Goal: Task Accomplishment & Management: Complete application form

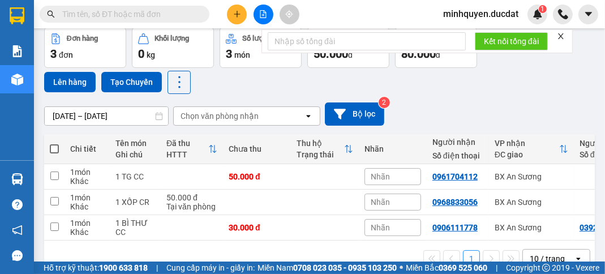
scroll to position [81, 0]
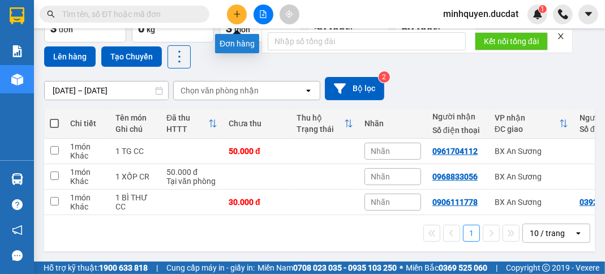
click at [244, 14] on button at bounding box center [237, 15] width 20 height 20
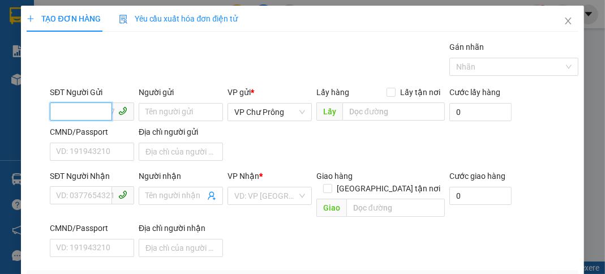
click at [80, 105] on input "SĐT Người Gửi" at bounding box center [81, 111] width 62 height 18
type input "0974643878"
click at [122, 137] on div "0974643878 - NGÂN" at bounding box center [92, 134] width 73 height 12
type input "NGÂN"
type input "0985220296"
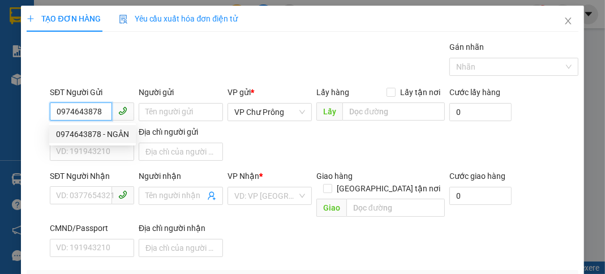
type input "ÚT LOAN"
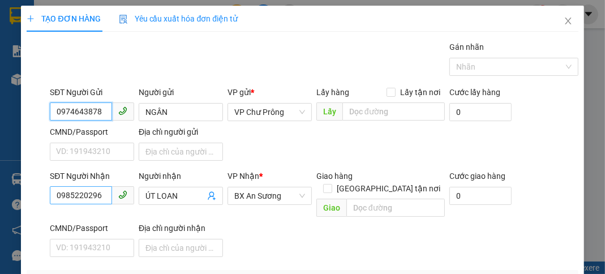
type input "0974643878"
click at [98, 193] on input "0985220296" at bounding box center [81, 195] width 62 height 18
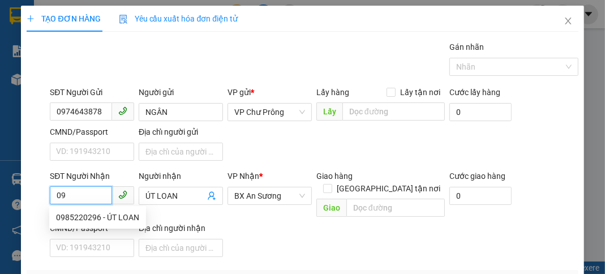
type input "0"
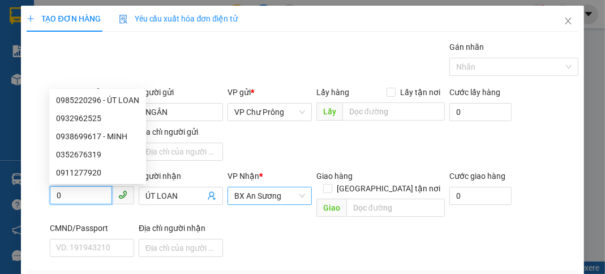
click at [288, 199] on span "BX An Sương" at bounding box center [269, 195] width 71 height 17
type input "0"
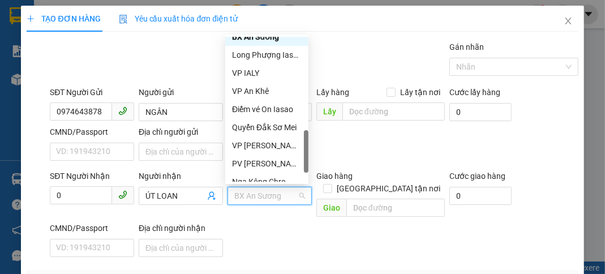
scroll to position [285, 0]
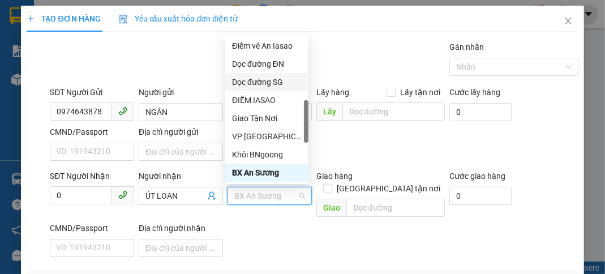
click at [281, 83] on div "Dọc đường SG" at bounding box center [267, 82] width 70 height 12
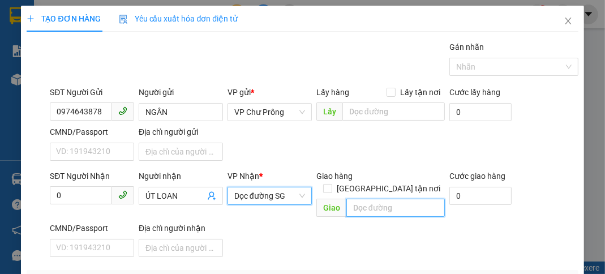
click at [363, 199] on input "text" at bounding box center [395, 208] width 98 height 18
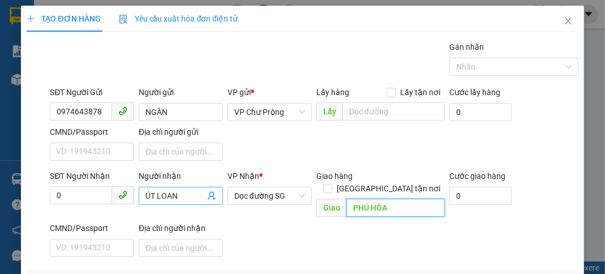
type input "PHÚ HÒA"
click at [186, 196] on input "ÚT LOAN" at bounding box center [174, 195] width 59 height 12
type input "Ú"
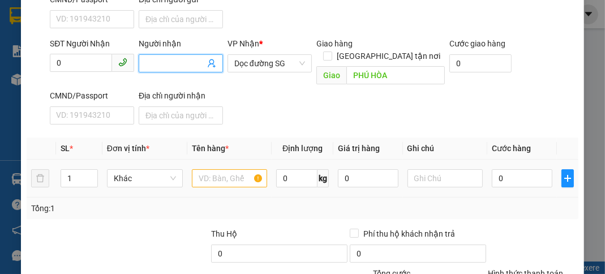
scroll to position [135, 0]
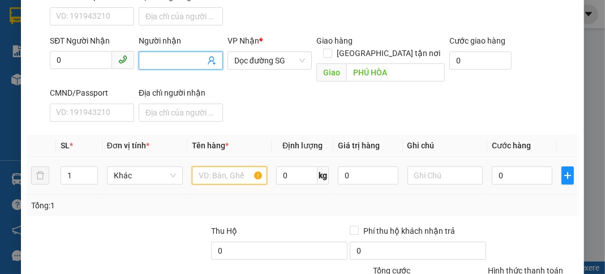
click at [209, 166] on input "text" at bounding box center [230, 175] width 76 height 18
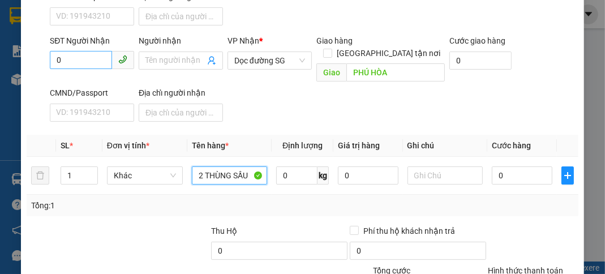
type input "2 THÙNG SẦU"
click at [77, 61] on input "0" at bounding box center [81, 60] width 62 height 18
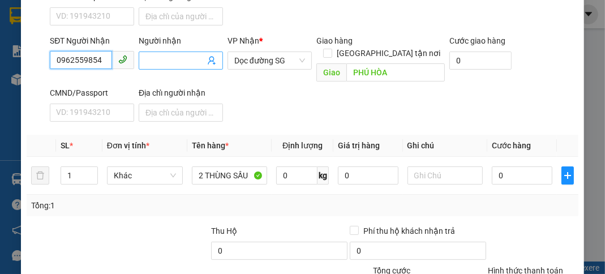
type input "0962559854"
click at [169, 64] on input "Người nhận" at bounding box center [174, 60] width 59 height 12
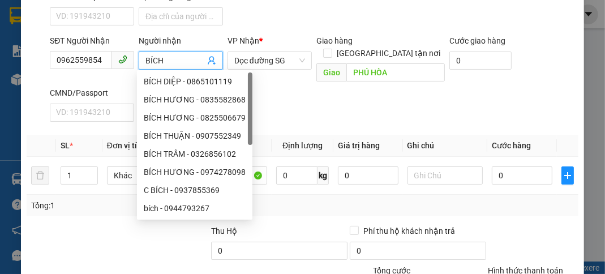
type input "BÍCH"
click at [369, 92] on div "SĐT Người Nhận 0962559854 Người nhận BÍCH VP Nhận * Dọc đường [GEOGRAPHIC_DATA]…" at bounding box center [314, 81] width 532 height 92
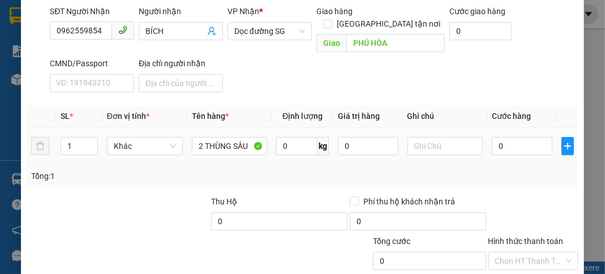
scroll to position [180, 0]
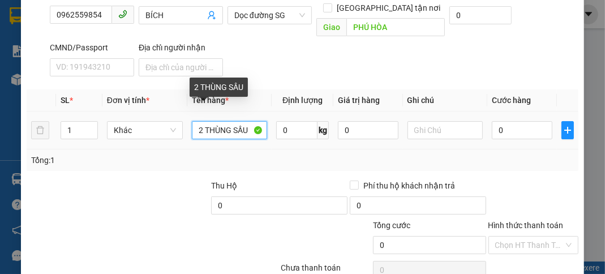
click at [249, 121] on input "2 THÙNG SẦU" at bounding box center [230, 130] width 76 height 18
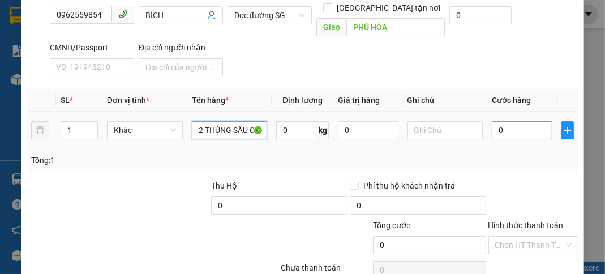
type input "2 THÙNG SẦU CR"
click at [538, 121] on input "0" at bounding box center [522, 130] width 60 height 18
type input "1"
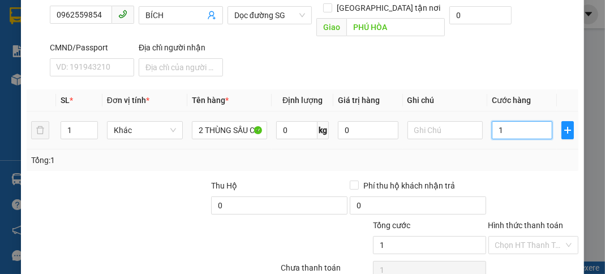
type input "14"
type input "140"
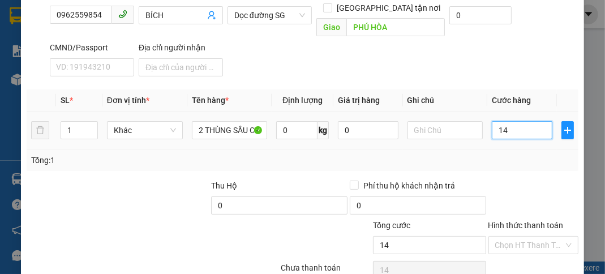
type input "140"
type input "1.400"
type input "14.000"
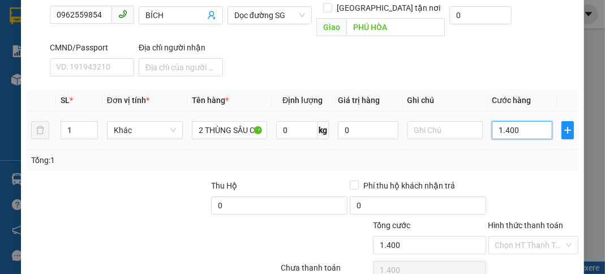
type input "14.000"
type input "140.000"
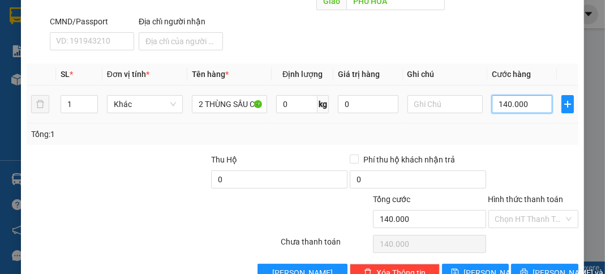
scroll to position [221, 0]
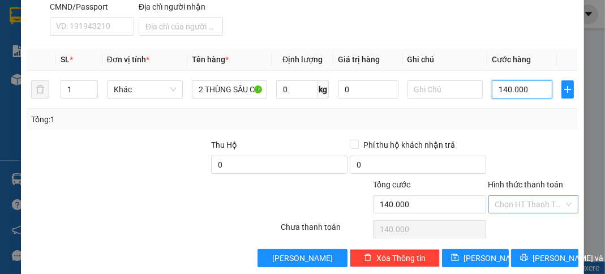
type input "140.000"
click at [526, 196] on input "Hình thức thanh toán" at bounding box center [529, 204] width 68 height 17
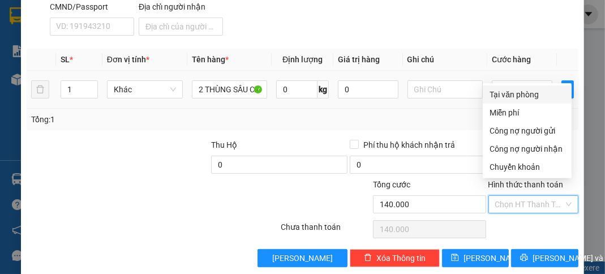
click at [533, 92] on div "Tại văn phòng" at bounding box center [526, 94] width 75 height 12
type input "0"
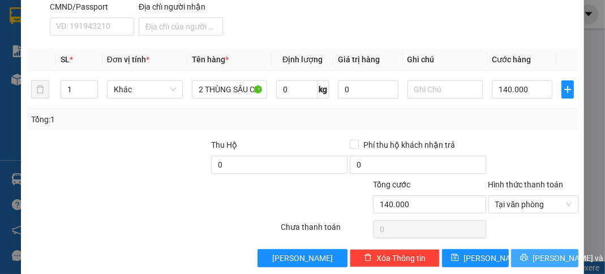
click at [541, 252] on span "[PERSON_NAME] và In" at bounding box center [571, 258] width 79 height 12
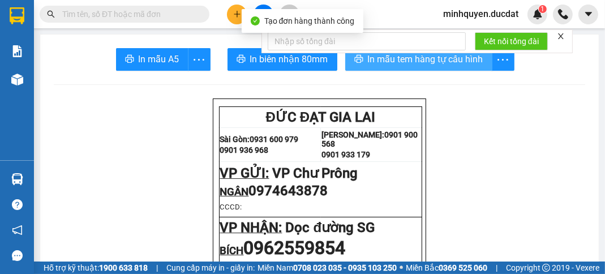
click at [463, 60] on span "In mẫu tem hàng tự cấu hình" at bounding box center [425, 59] width 115 height 14
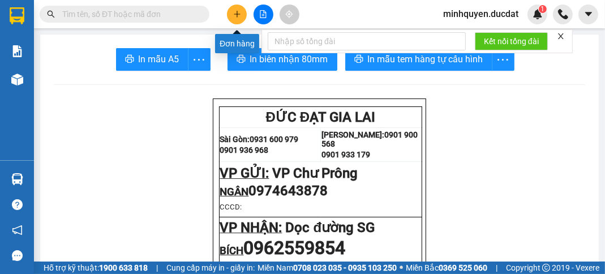
click at [240, 10] on icon "plus" at bounding box center [237, 14] width 8 height 8
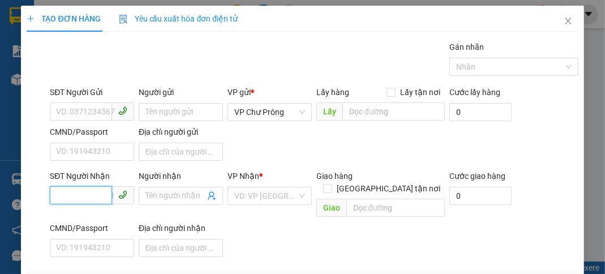
click at [91, 197] on input "SĐT Người Nhận" at bounding box center [81, 195] width 62 height 18
click at [54, 195] on input "236" at bounding box center [81, 195] width 62 height 18
click at [88, 221] on div "02366272499" at bounding box center [91, 217] width 70 height 12
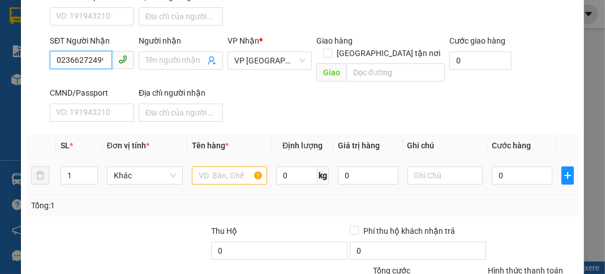
type input "02366272499"
click at [221, 166] on input "text" at bounding box center [230, 175] width 76 height 18
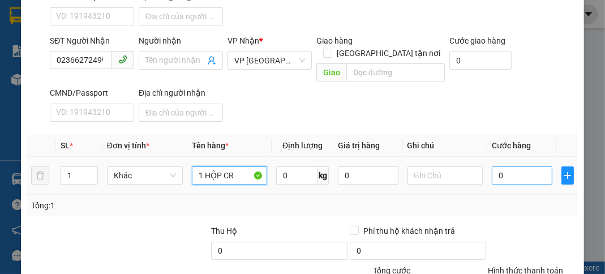
type input "1 HỘP CR"
click at [513, 166] on input "0" at bounding box center [522, 175] width 60 height 18
type input "3"
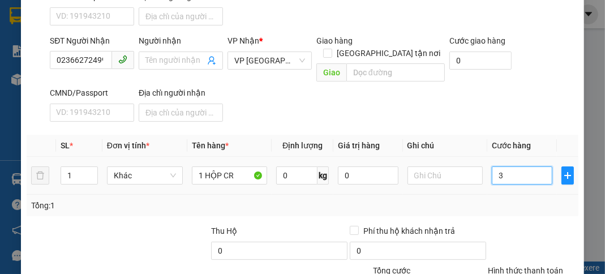
type input "30"
type input "300"
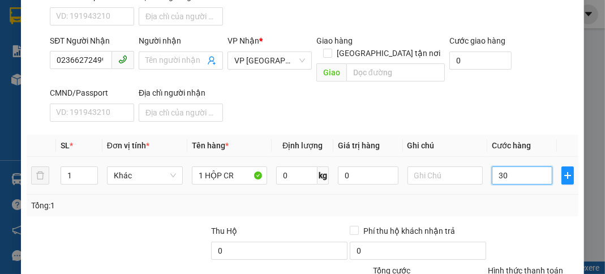
type input "300"
type input "3.000"
type input "30.000"
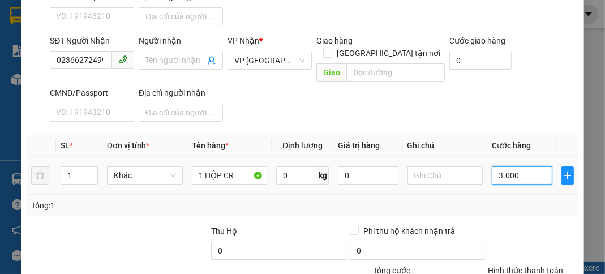
type input "30.000"
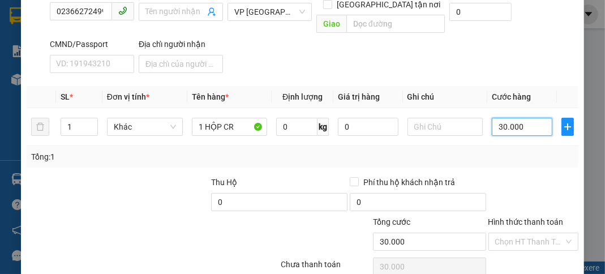
scroll to position [221, 0]
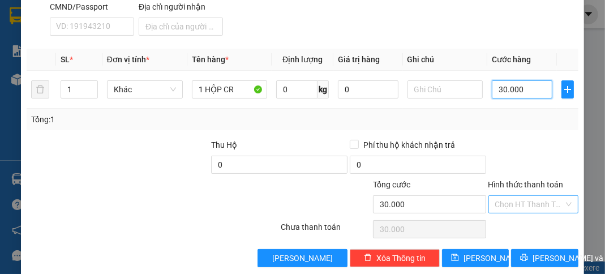
type input "30.000"
click at [536, 196] on input "Hình thức thanh toán" at bounding box center [529, 204] width 68 height 17
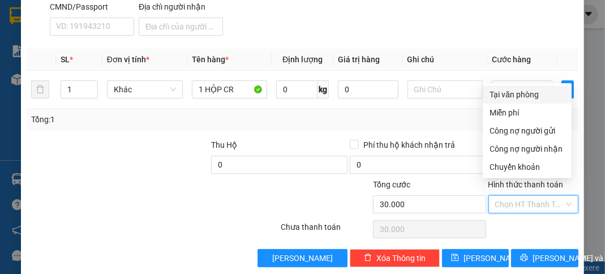
click at [524, 93] on div "Tại văn phòng" at bounding box center [526, 94] width 75 height 12
type input "0"
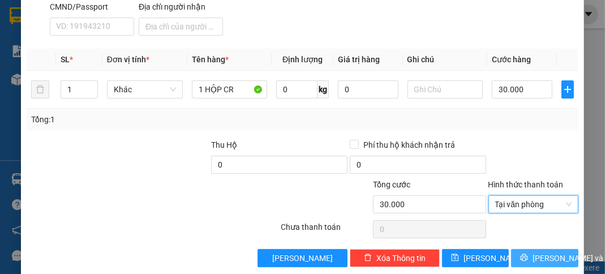
click at [533, 252] on span "[PERSON_NAME] và In" at bounding box center [571, 258] width 79 height 12
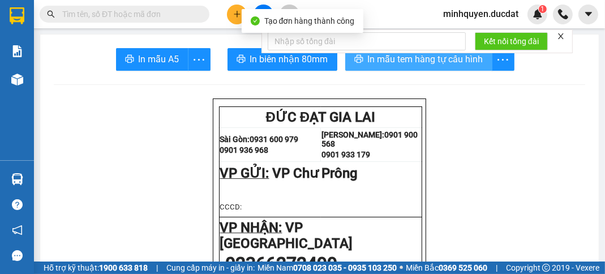
click at [477, 63] on span "In mẫu tem hàng tự cấu hình" at bounding box center [425, 59] width 115 height 14
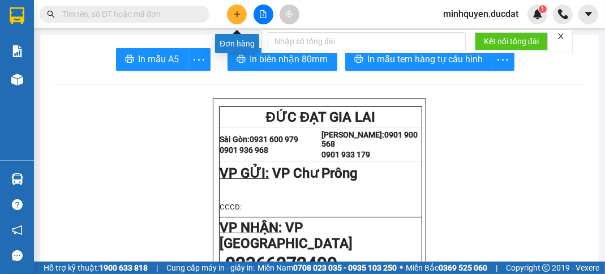
click at [238, 12] on icon "plus" at bounding box center [237, 14] width 8 height 8
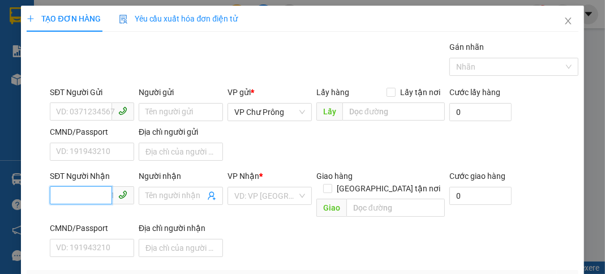
click at [86, 196] on input "SĐT Người Nhận" at bounding box center [81, 195] width 62 height 18
type input "0963457878"
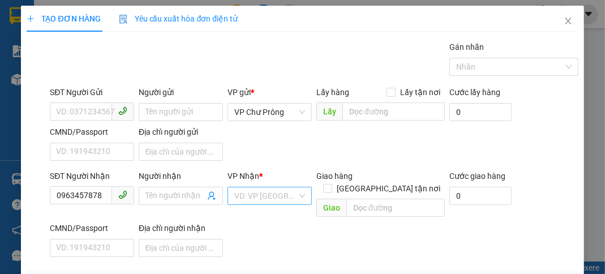
click at [281, 196] on input "search" at bounding box center [265, 195] width 63 height 17
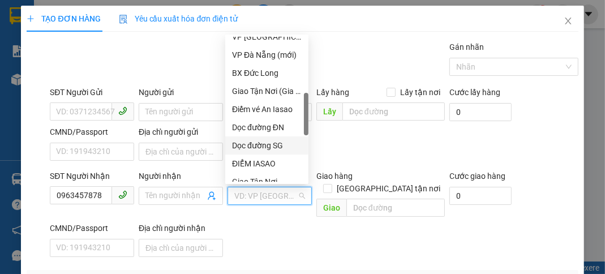
scroll to position [272, 0]
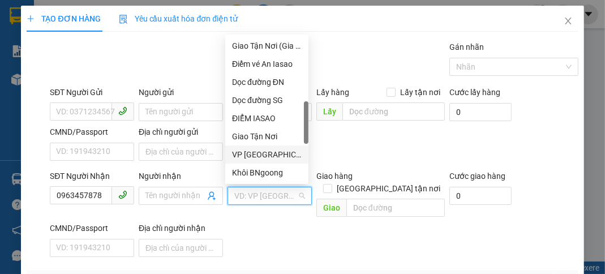
click at [274, 150] on div "VP [GEOGRAPHIC_DATA]" at bounding box center [267, 154] width 70 height 12
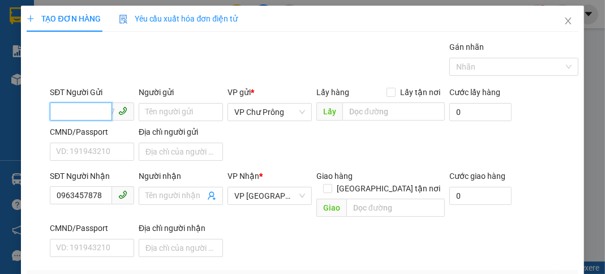
click at [76, 107] on input "SĐT Người Gửi" at bounding box center [81, 111] width 62 height 18
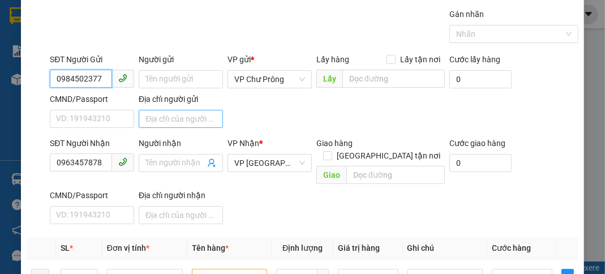
scroll to position [91, 0]
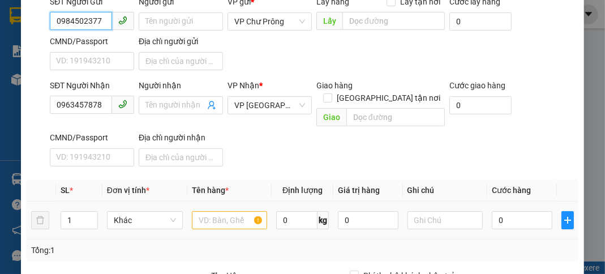
type input "0984502377"
click at [212, 211] on input "text" at bounding box center [230, 220] width 76 height 18
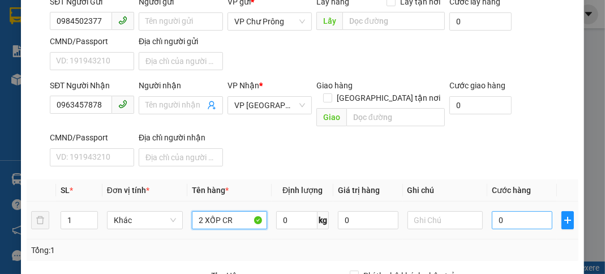
type input "2 XỐP CR"
click at [517, 211] on input "0" at bounding box center [522, 220] width 60 height 18
type input "1"
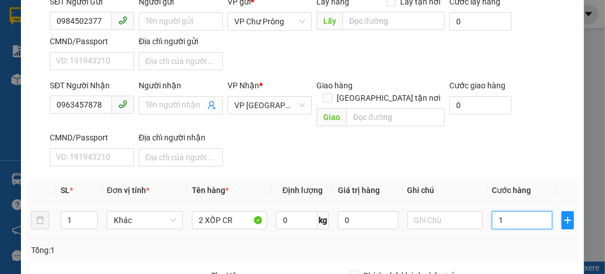
type input "14"
type input "140"
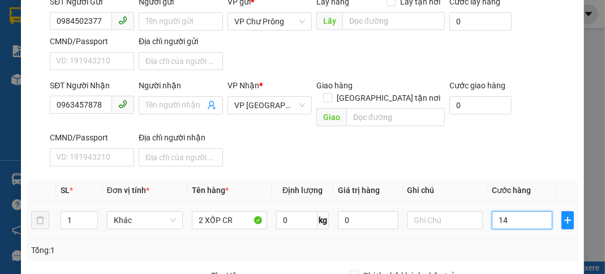
type input "140"
type input "1.400"
type input "14.000"
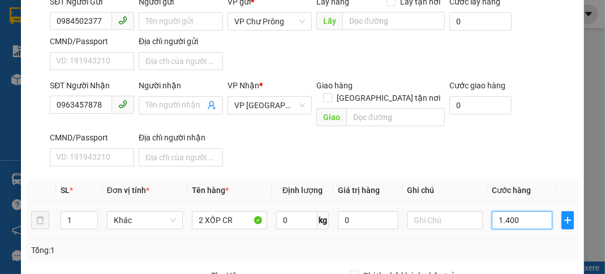
type input "14.000"
type input "140.000"
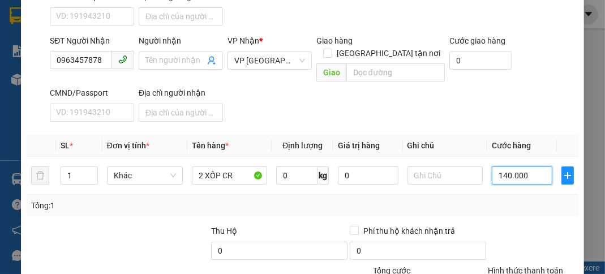
scroll to position [221, 0]
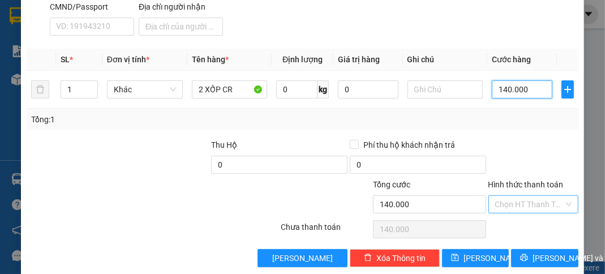
type input "140.000"
click at [529, 196] on input "Hình thức thanh toán" at bounding box center [529, 204] width 68 height 17
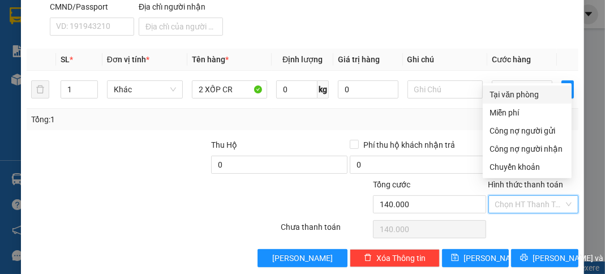
click at [527, 96] on div "Tại văn phòng" at bounding box center [526, 94] width 75 height 12
type input "0"
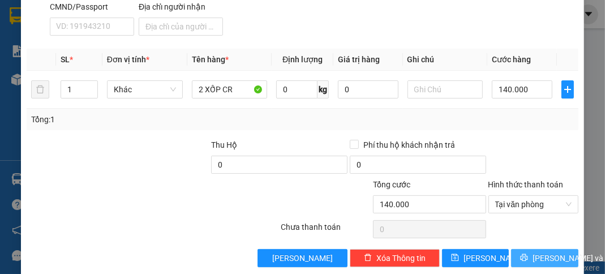
click at [548, 252] on span "[PERSON_NAME] và In" at bounding box center [571, 258] width 79 height 12
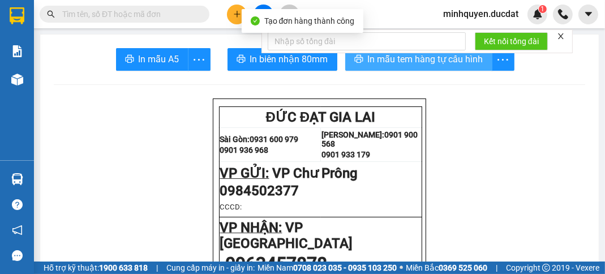
click at [446, 66] on span "In mẫu tem hàng tự cấu hình" at bounding box center [425, 59] width 115 height 14
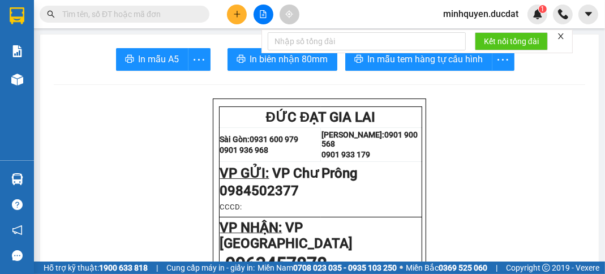
click at [243, 14] on button at bounding box center [237, 15] width 20 height 20
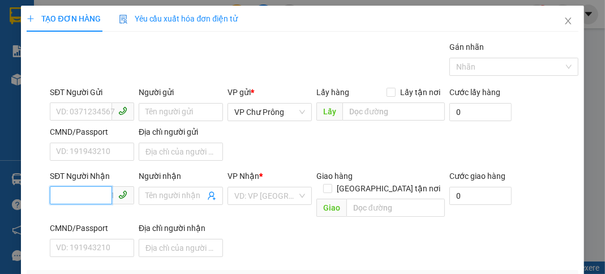
click at [91, 193] on input "SĐT Người Nhận" at bounding box center [81, 195] width 62 height 18
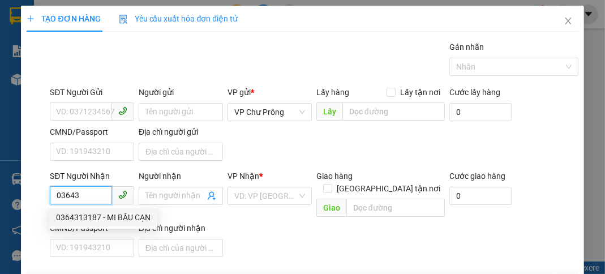
click at [103, 216] on div "0364313187 - MI BẦU CẠN" at bounding box center [103, 217] width 94 height 12
type input "0364313187"
type input "MI BẦU CẠN"
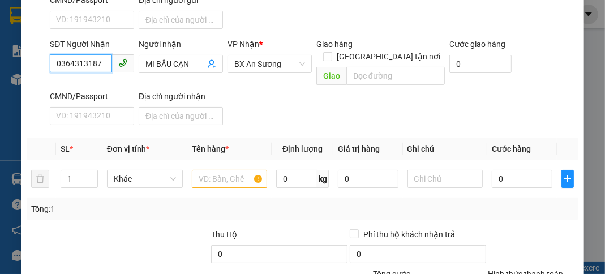
scroll to position [135, 0]
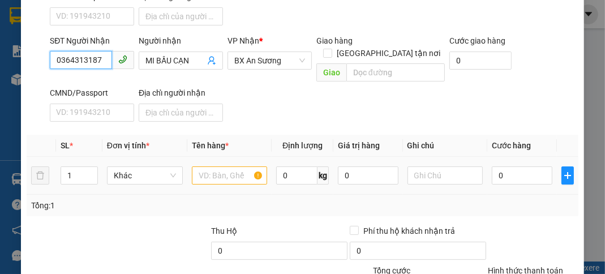
type input "0364313187"
click at [208, 166] on input "text" at bounding box center [230, 175] width 76 height 18
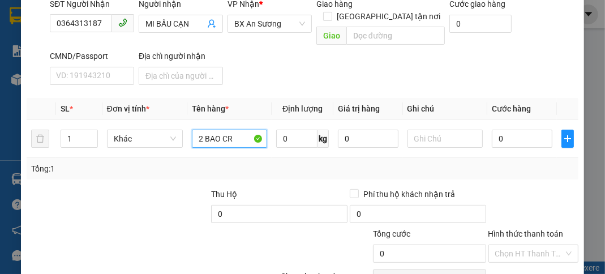
scroll to position [221, 0]
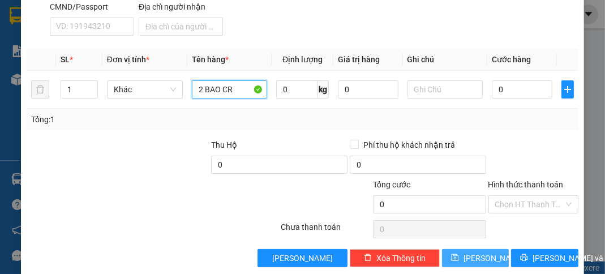
type input "2 BAO CR"
click at [477, 252] on span "[PERSON_NAME]" at bounding box center [493, 258] width 61 height 12
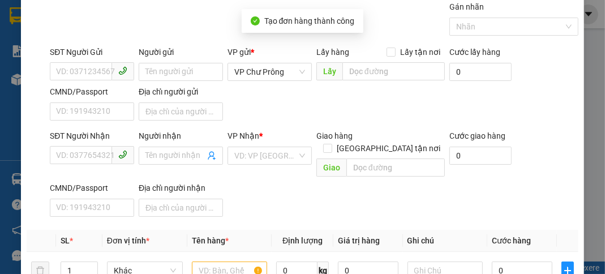
scroll to position [0, 0]
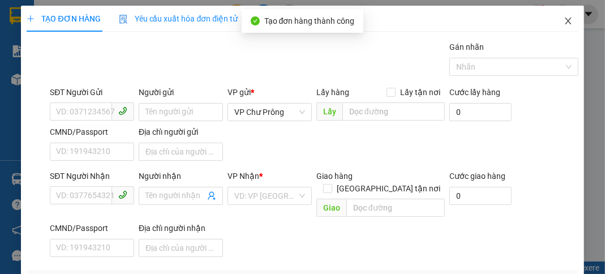
click at [565, 20] on icon "close" at bounding box center [568, 21] width 6 height 7
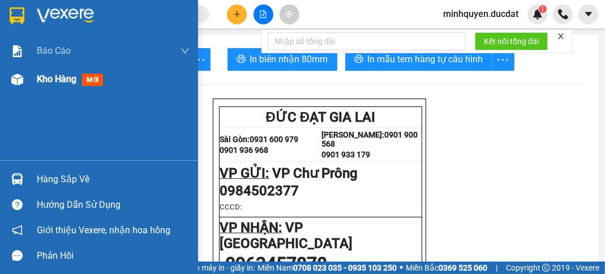
click at [54, 77] on span "Kho hàng" at bounding box center [57, 79] width 40 height 11
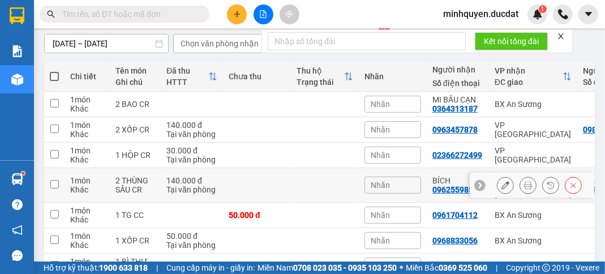
scroll to position [48, 0]
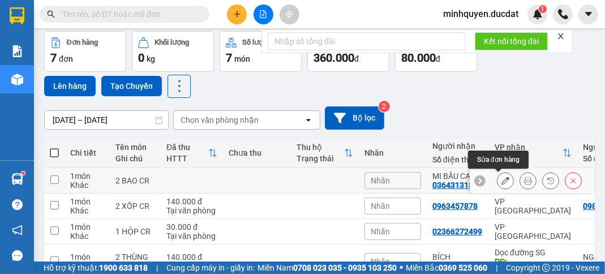
click at [501, 180] on icon at bounding box center [505, 180] width 8 height 8
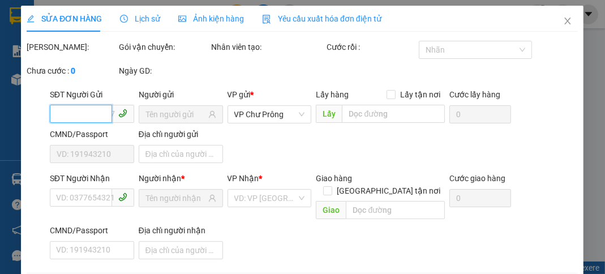
type input "0364313187"
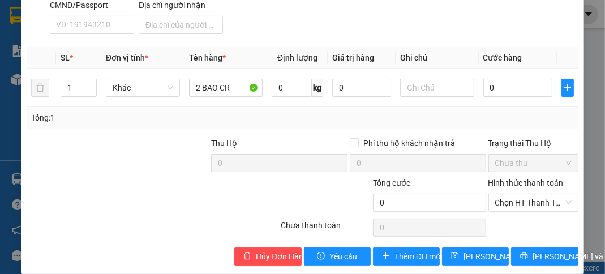
scroll to position [249, 0]
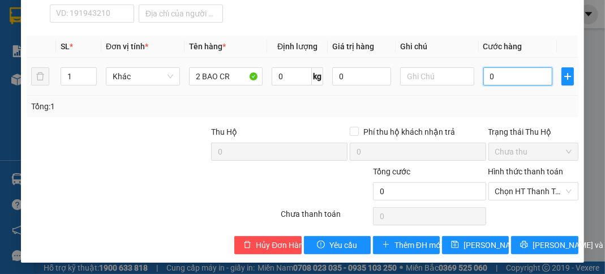
click at [496, 77] on input "0" at bounding box center [517, 76] width 69 height 18
type input "1"
type input "15"
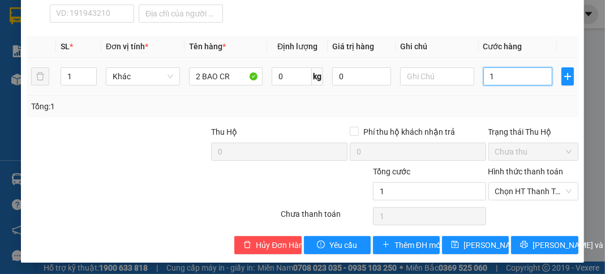
type input "15"
type input "150"
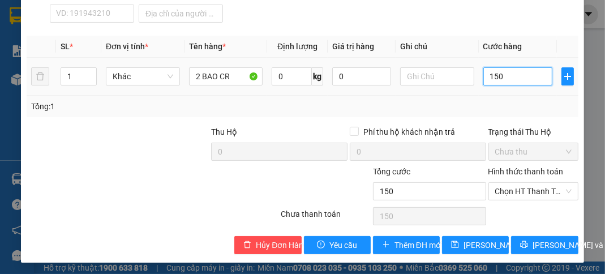
type input "1.500"
type input "15.000"
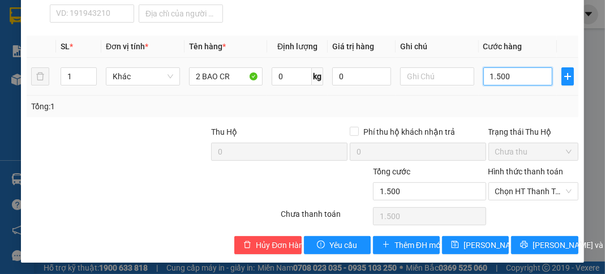
type input "15.000"
type input "150.000"
click at [544, 189] on span "Chọn HT Thanh Toán" at bounding box center [533, 191] width 76 height 17
type input "150.000"
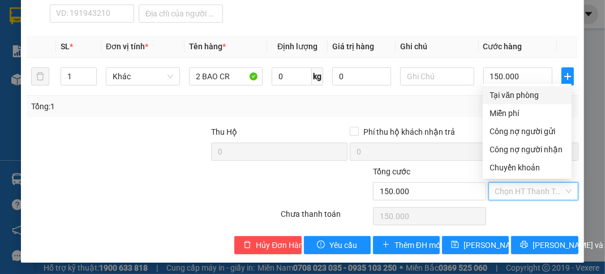
click at [527, 93] on div "Tại văn phòng" at bounding box center [526, 95] width 75 height 12
type input "0"
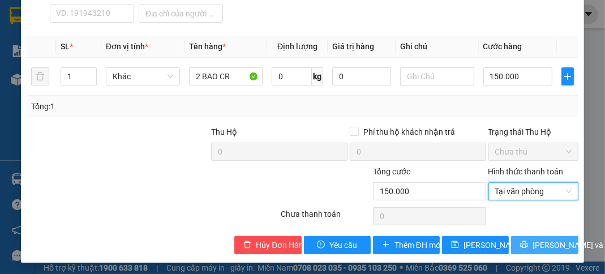
click at [553, 245] on span "[PERSON_NAME] và In" at bounding box center [571, 245] width 79 height 12
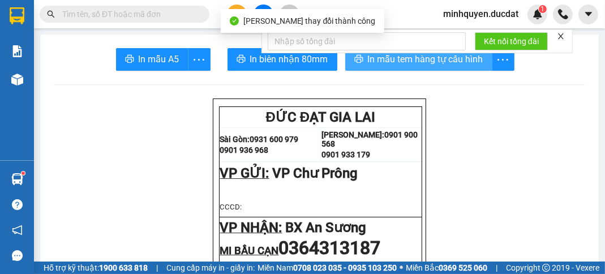
click at [447, 57] on span "In mẫu tem hàng tự cấu hình" at bounding box center [425, 59] width 115 height 14
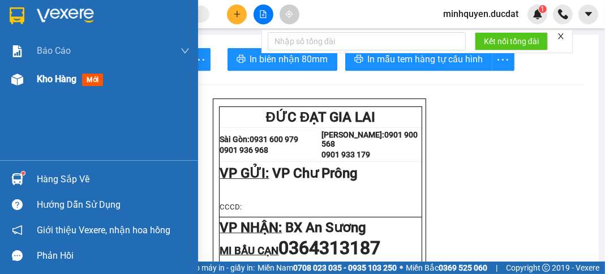
click at [48, 78] on span "Kho hàng" at bounding box center [57, 79] width 40 height 11
